Goal: Transaction & Acquisition: Purchase product/service

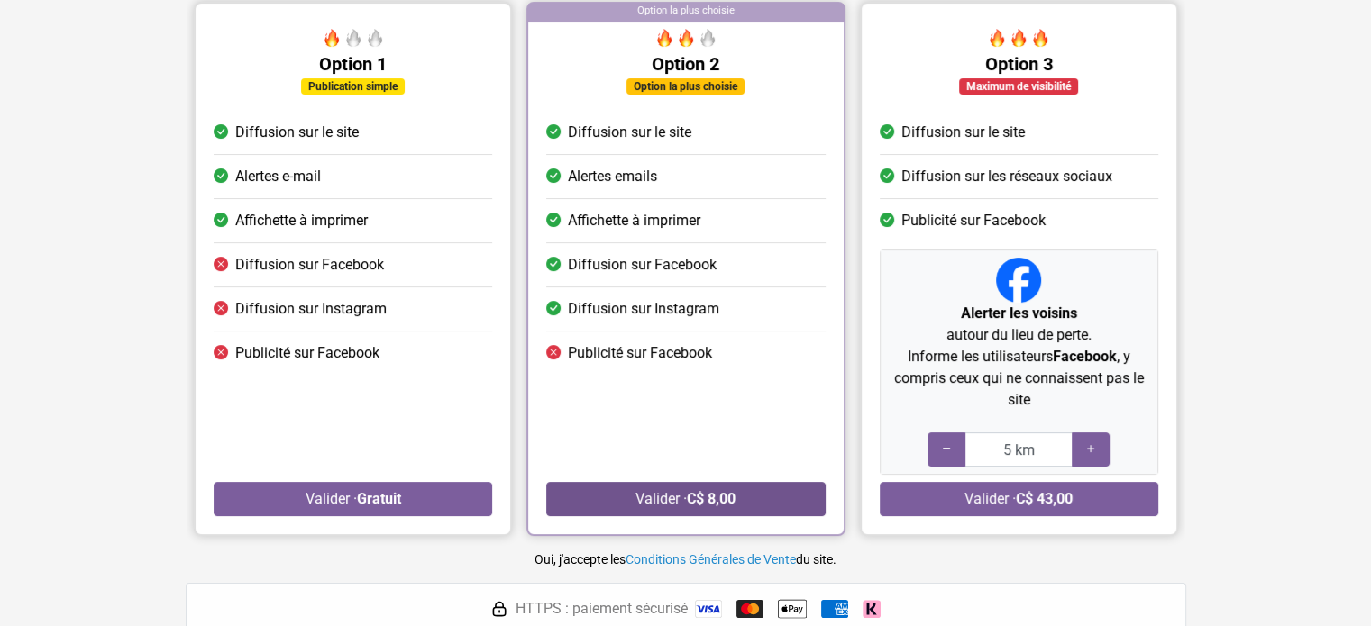
scroll to position [180, 0]
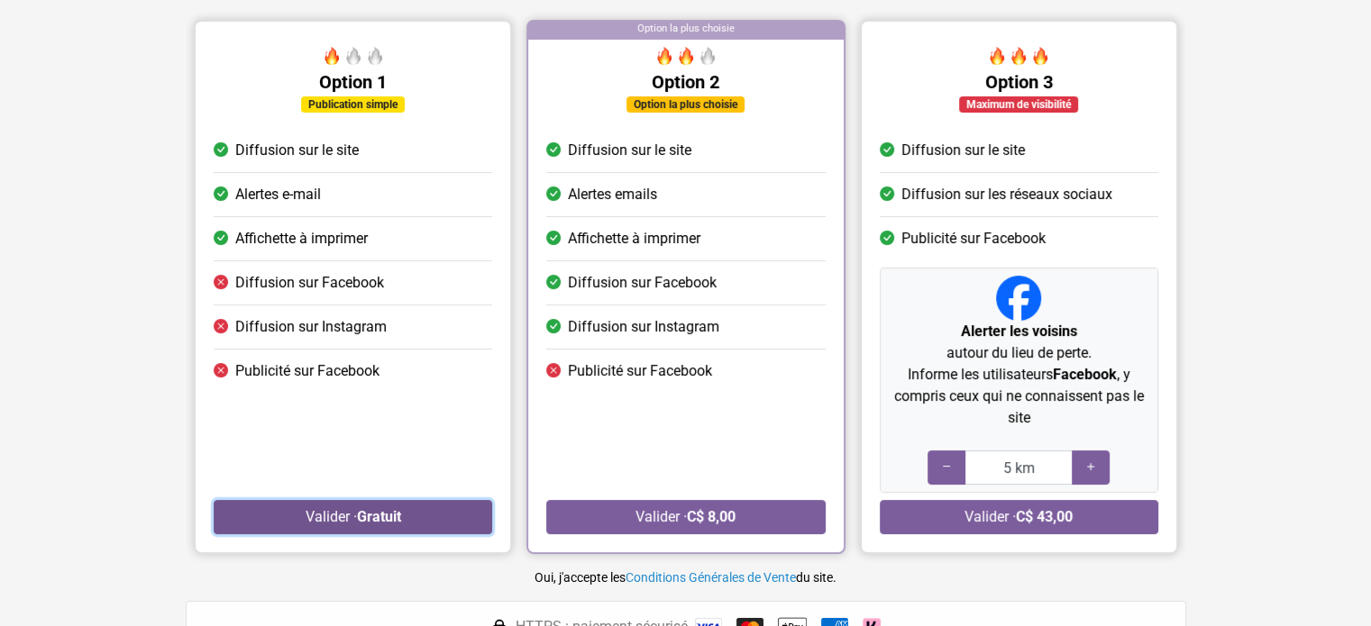
click at [368, 512] on strong "Gratuit" at bounding box center [378, 516] width 44 height 17
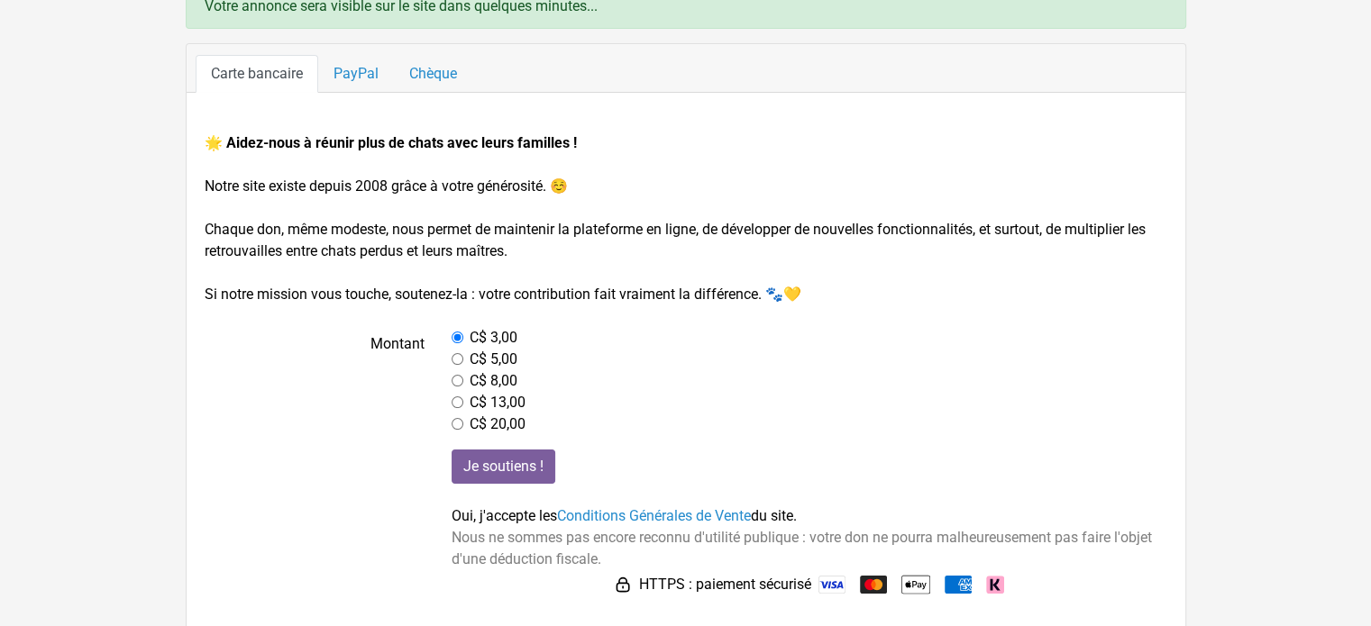
scroll to position [147, 0]
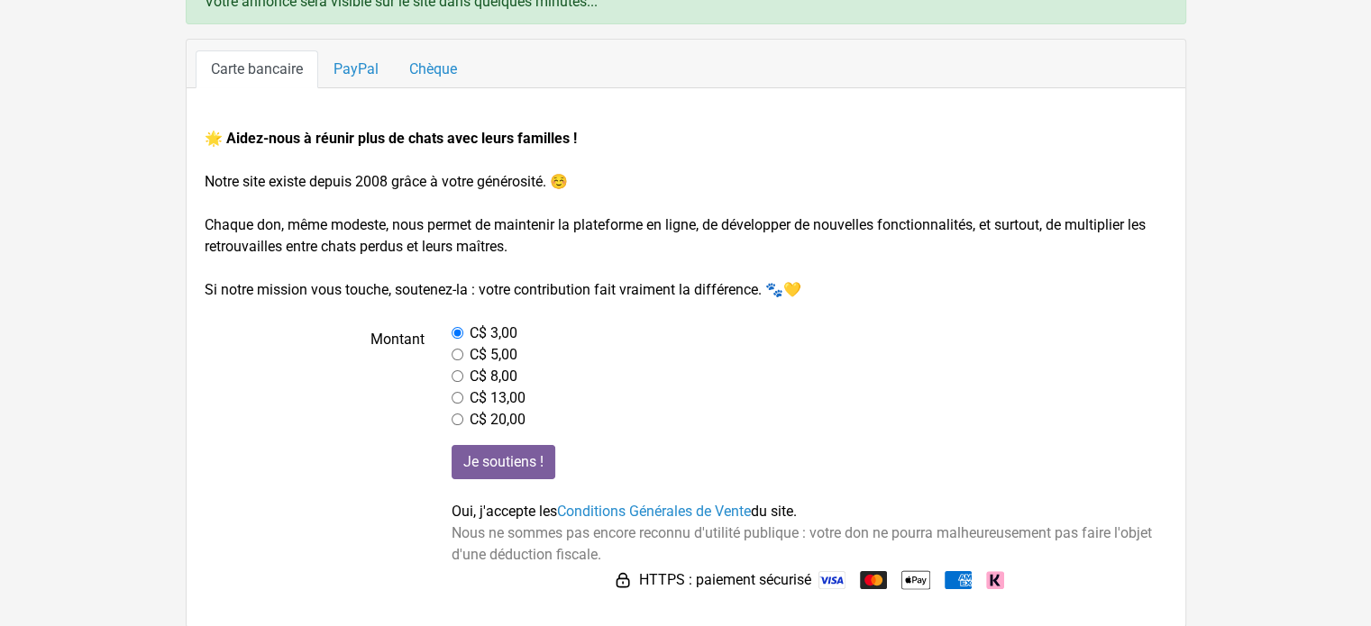
click at [457, 371] on input "radio" at bounding box center [458, 376] width 12 height 12
radio input "true"
drag, startPoint x: 510, startPoint y: 453, endPoint x: 524, endPoint y: 462, distance: 16.2
click at [511, 453] on input "Je soutiens !" at bounding box center [504, 462] width 104 height 34
